Goal: Information Seeking & Learning: Learn about a topic

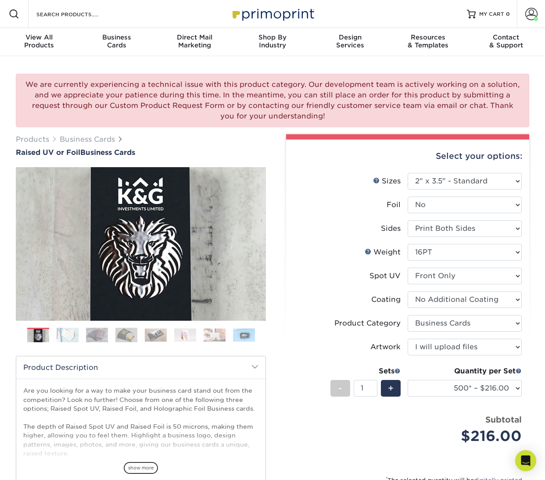
select select "2.00x3.50"
select select "3b5148f1-0588-4f88-a218-97bcfdce65c1"
select select "upload"
select select "500* – $216.00"
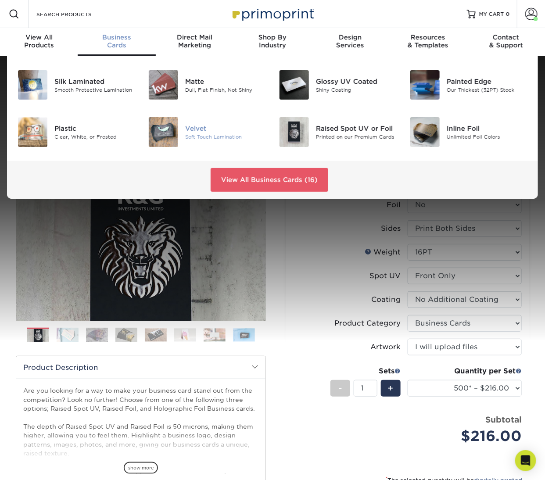
click at [201, 128] on div "Velvet" at bounding box center [225, 129] width 81 height 10
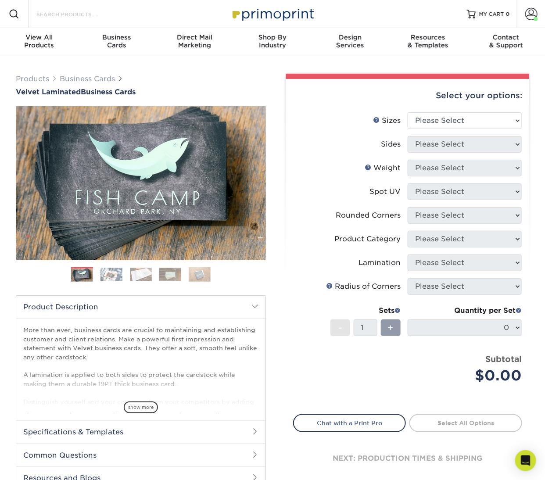
click at [66, 10] on input "Search Products" at bounding box center [79, 14] width 86 height 11
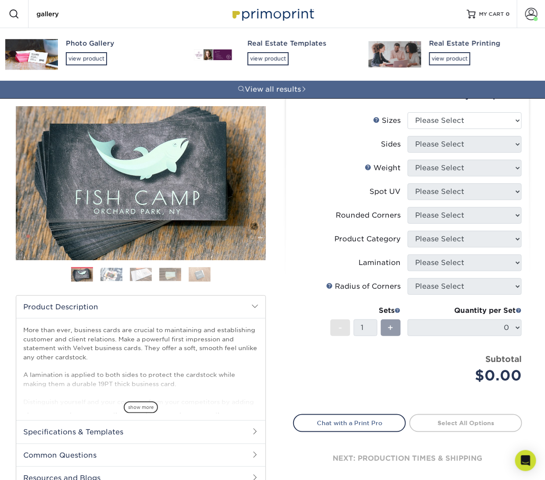
type input "gallery"
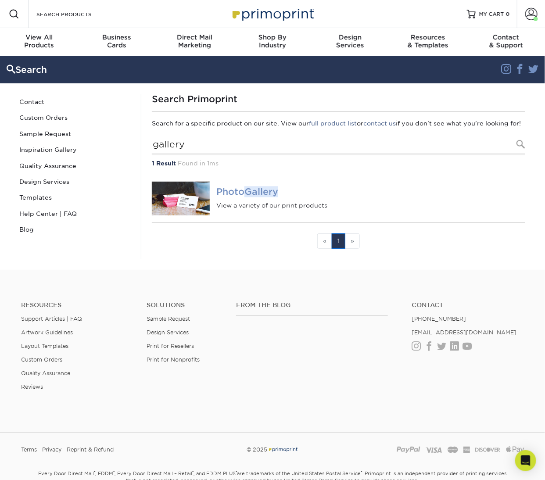
click at [265, 197] on em "Gallery" at bounding box center [261, 191] width 34 height 11
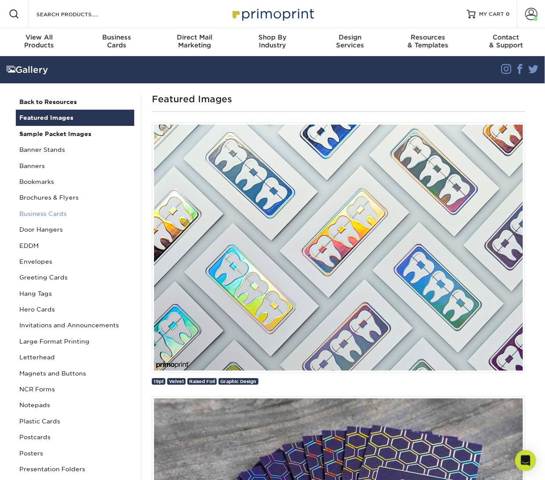
click at [44, 211] on link "Business Cards" at bounding box center [75, 214] width 118 height 16
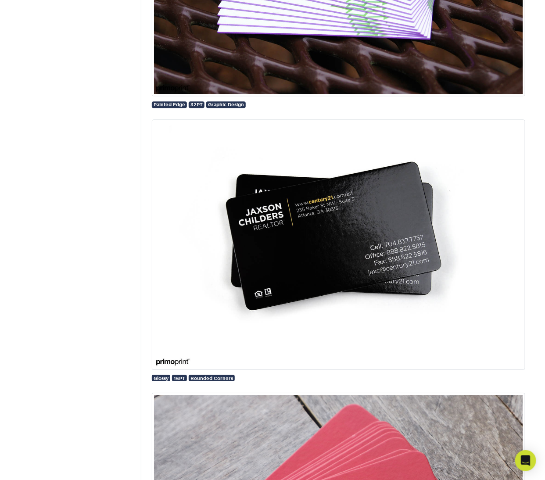
scroll to position [12529, 0]
